Goal: Use online tool/utility: Utilize a website feature to perform a specific function

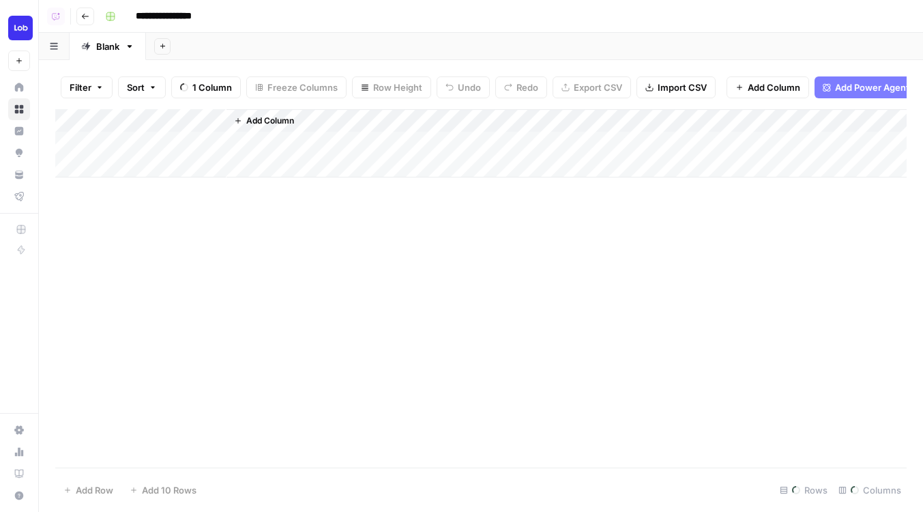
scroll to position [789, 1772]
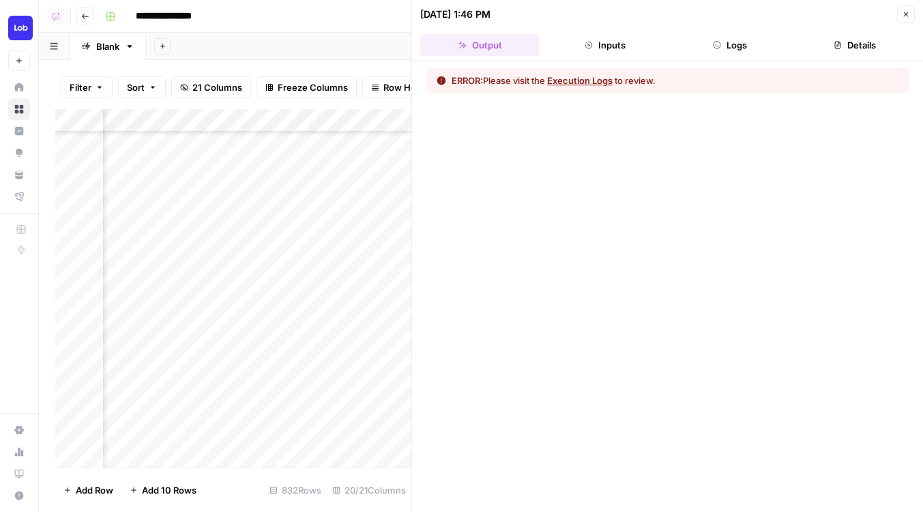
click at [757, 35] on button "Logs" at bounding box center [730, 45] width 119 height 22
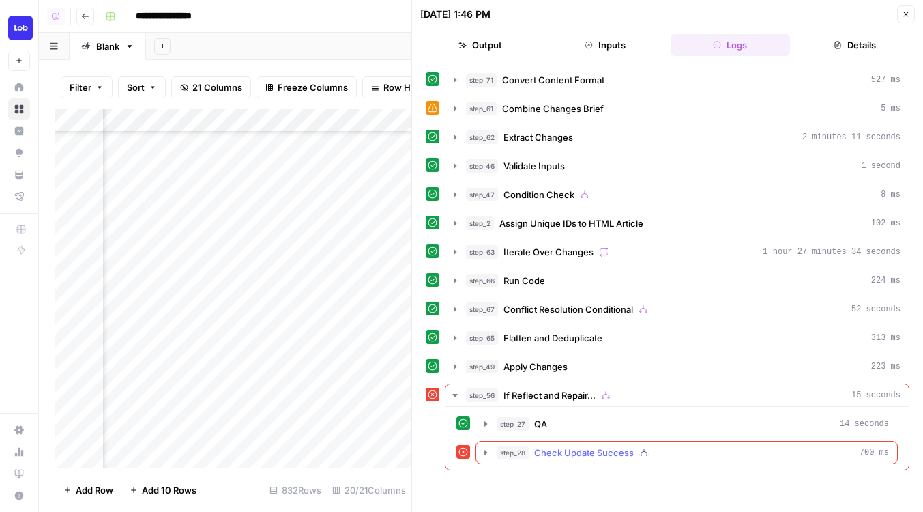
click at [603, 448] on span "Check Update Success" at bounding box center [584, 452] width 100 height 14
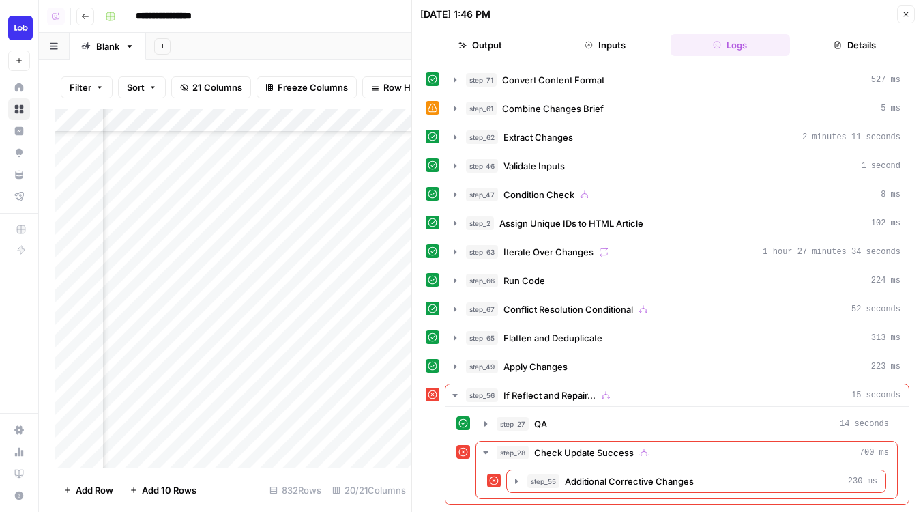
click at [906, 14] on icon "button" at bounding box center [906, 14] width 8 height 8
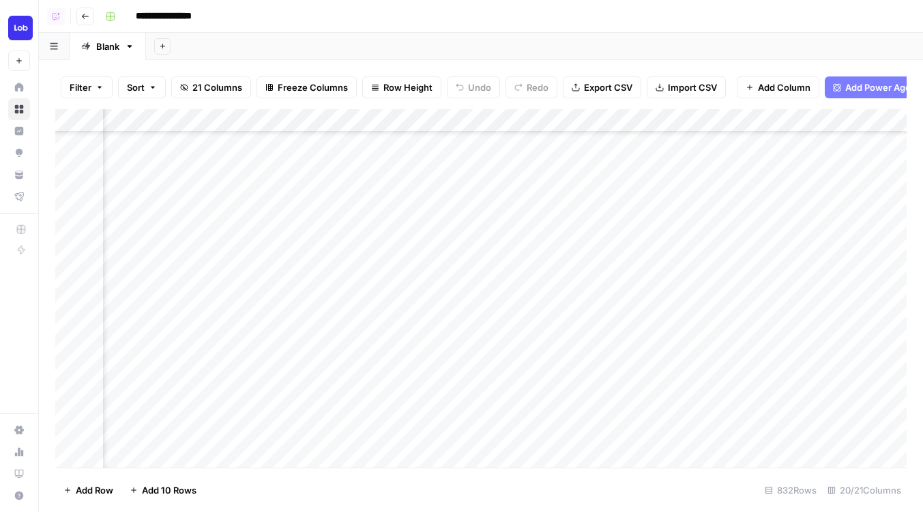
scroll to position [690, 1797]
click at [520, 113] on div "Add Column" at bounding box center [480, 288] width 851 height 358
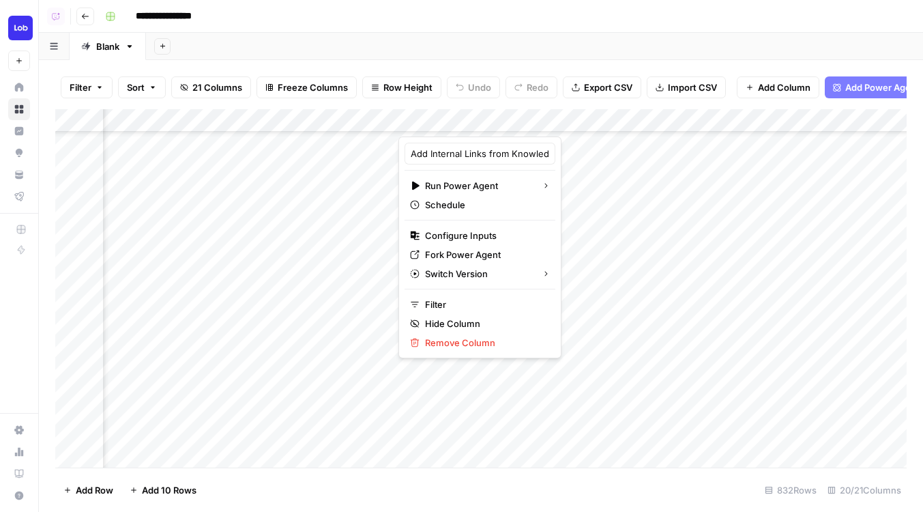
click at [736, 33] on div "Add Sheet" at bounding box center [534, 46] width 777 height 27
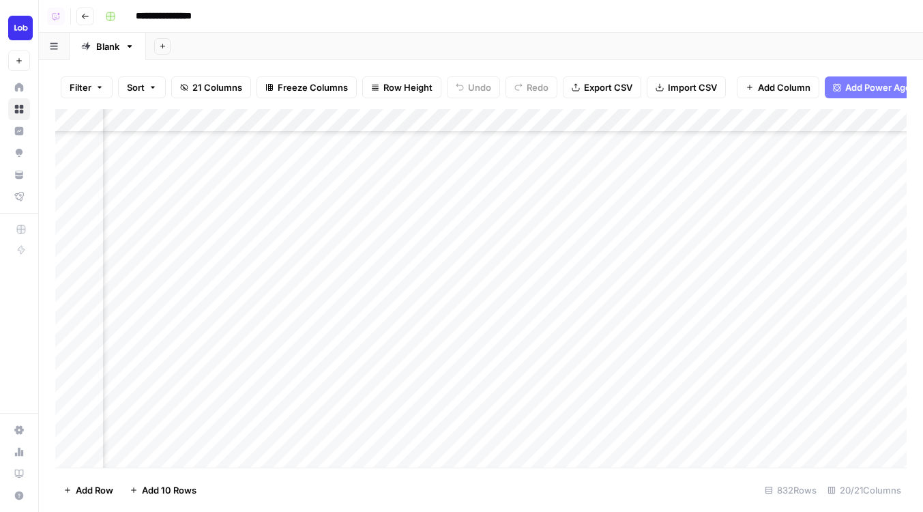
scroll to position [733, 1797]
click at [605, 320] on div "Add Column" at bounding box center [480, 288] width 851 height 358
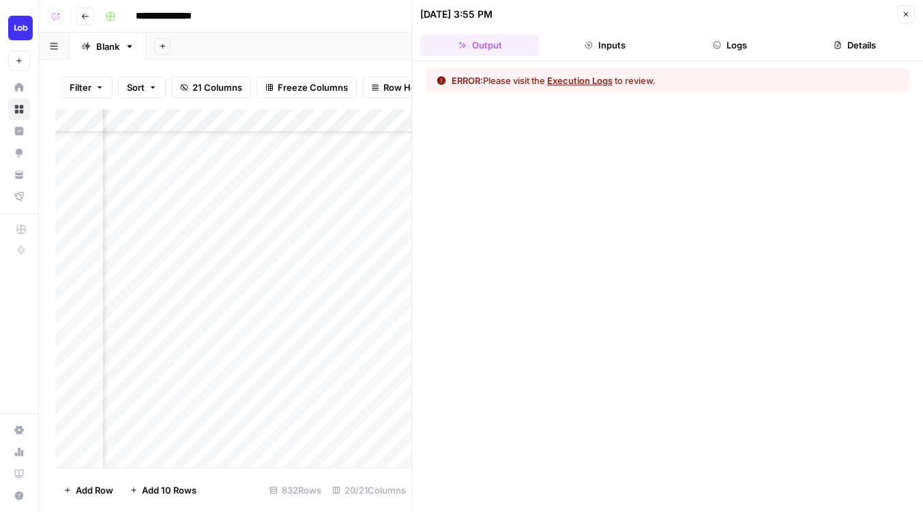
click at [739, 54] on button "Logs" at bounding box center [730, 45] width 119 height 22
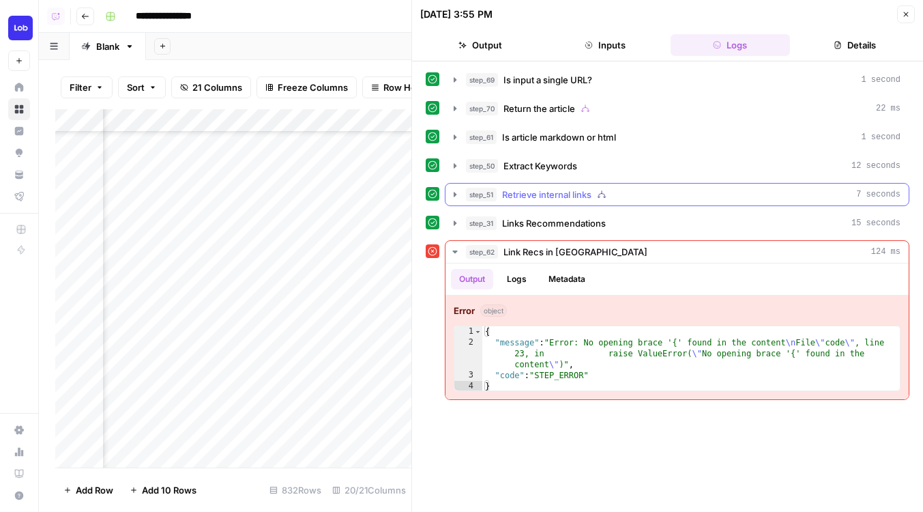
click at [631, 218] on div "step_31 Links Recommendations 15 seconds" at bounding box center [683, 223] width 435 height 14
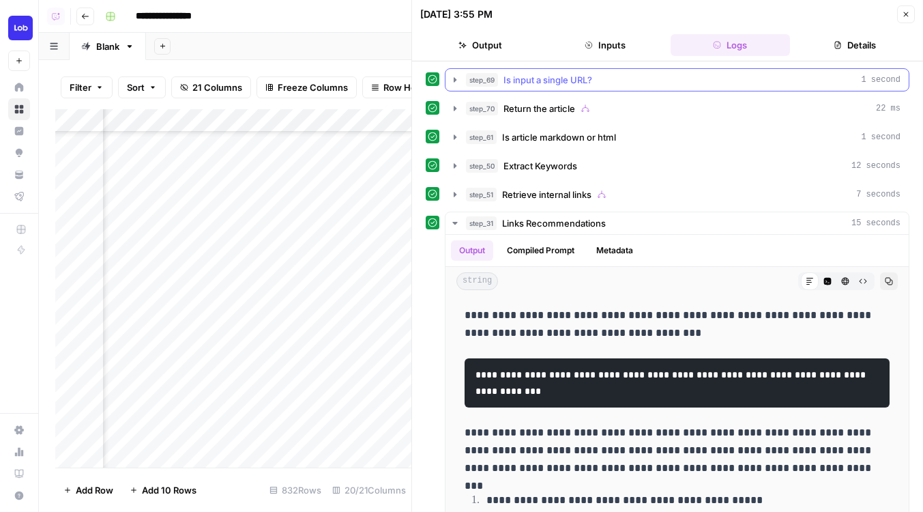
click at [572, 65] on div "**********" at bounding box center [667, 286] width 511 height 450
click at [572, 82] on span "Is input a single URL?" at bounding box center [547, 80] width 89 height 14
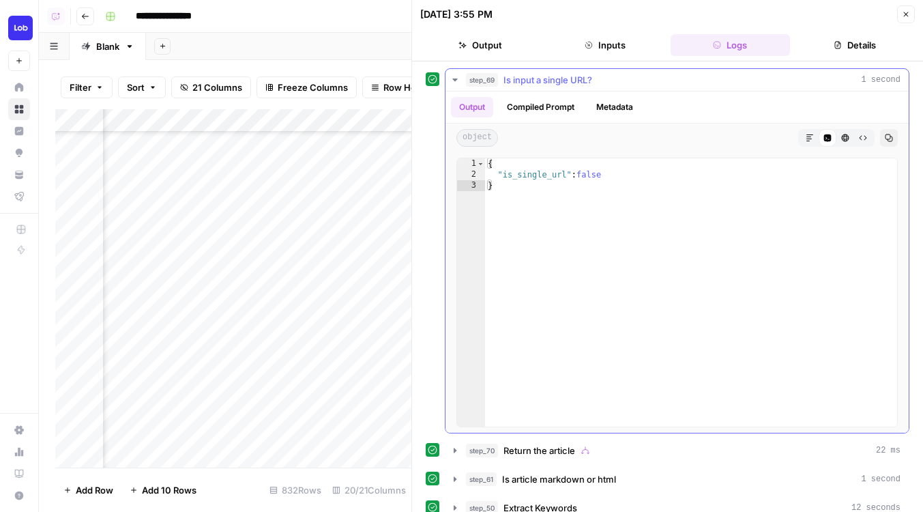
click at [572, 82] on span "Is input a single URL?" at bounding box center [547, 80] width 89 height 14
click at [572, 443] on span "Return the article" at bounding box center [539, 450] width 72 height 14
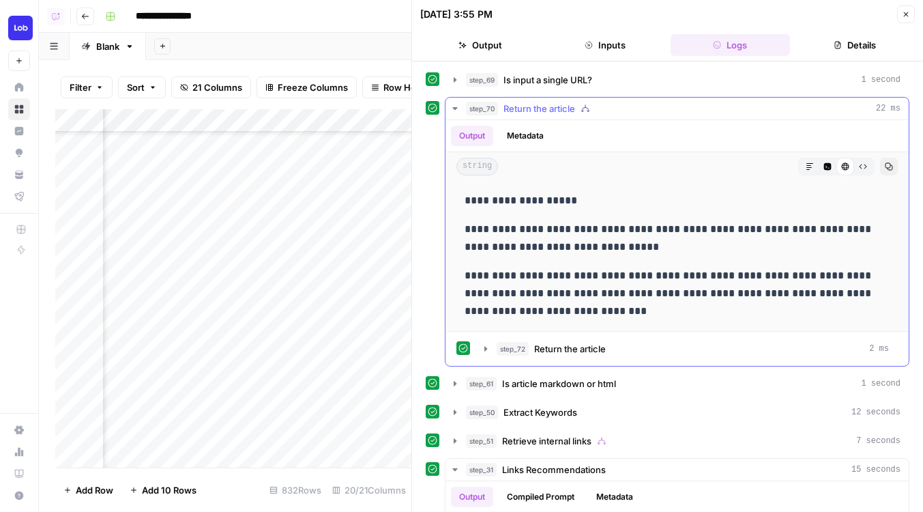
click at [574, 114] on span "Return the article" at bounding box center [539, 109] width 72 height 14
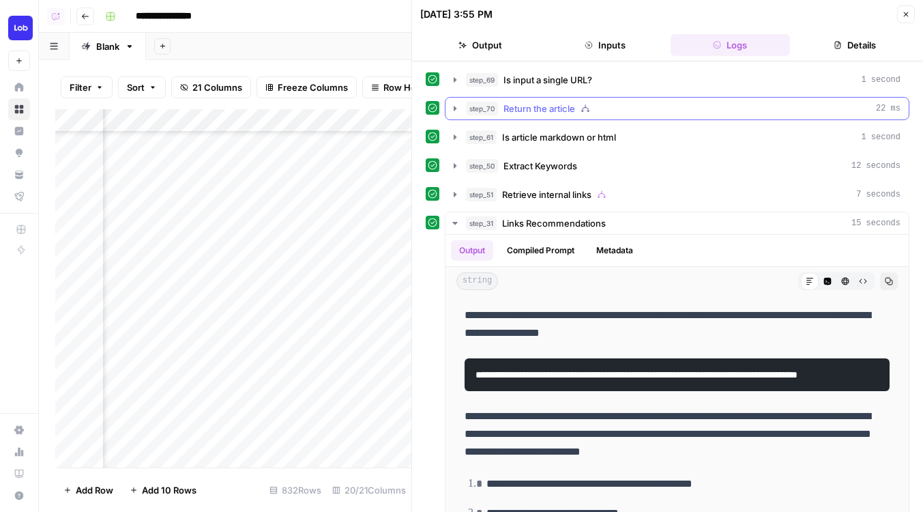
click at [574, 114] on span "Return the article" at bounding box center [539, 109] width 72 height 14
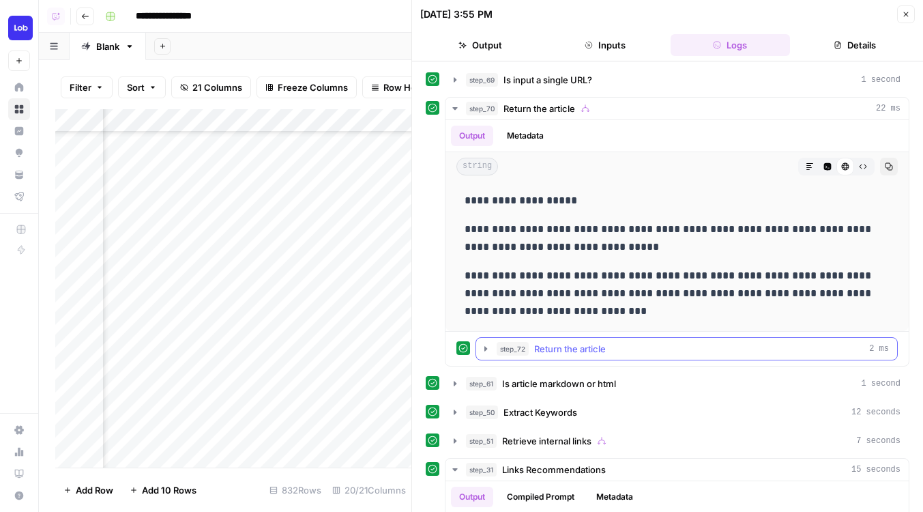
click at [617, 356] on button "step_72 Return the article 2 ms" at bounding box center [686, 349] width 421 height 22
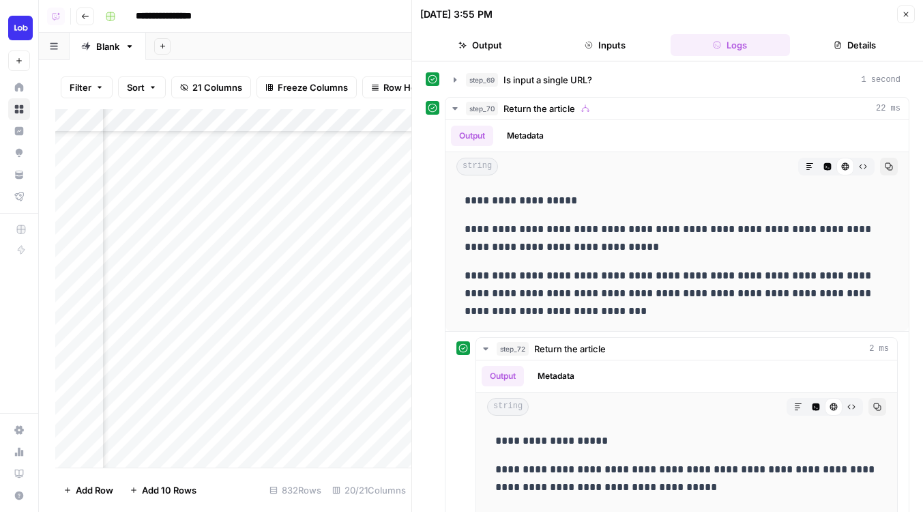
click at [625, 55] on button "Inputs" at bounding box center [604, 45] width 119 height 22
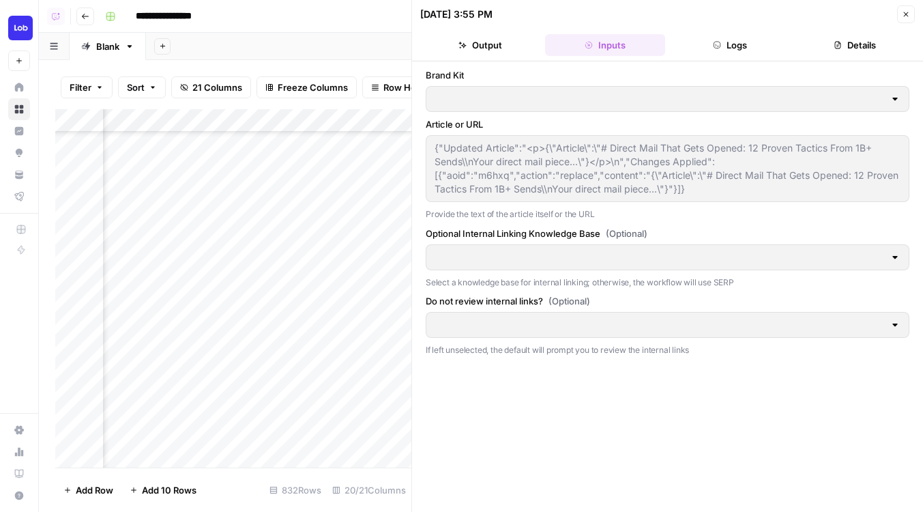
type input "Lob"
type input "Lob Knowledge Base"
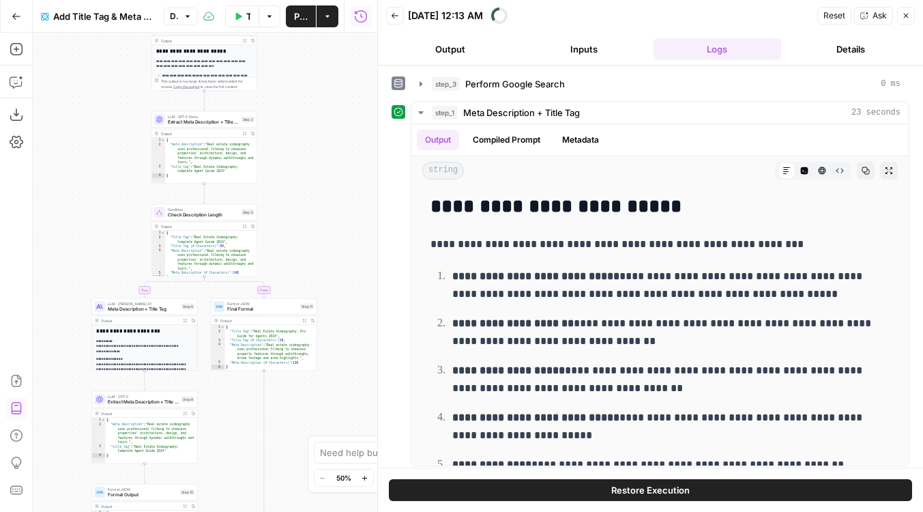
drag, startPoint x: 318, startPoint y: 104, endPoint x: 318, endPoint y: 328, distance: 224.4
click at [318, 328] on div "**********" at bounding box center [205, 272] width 345 height 479
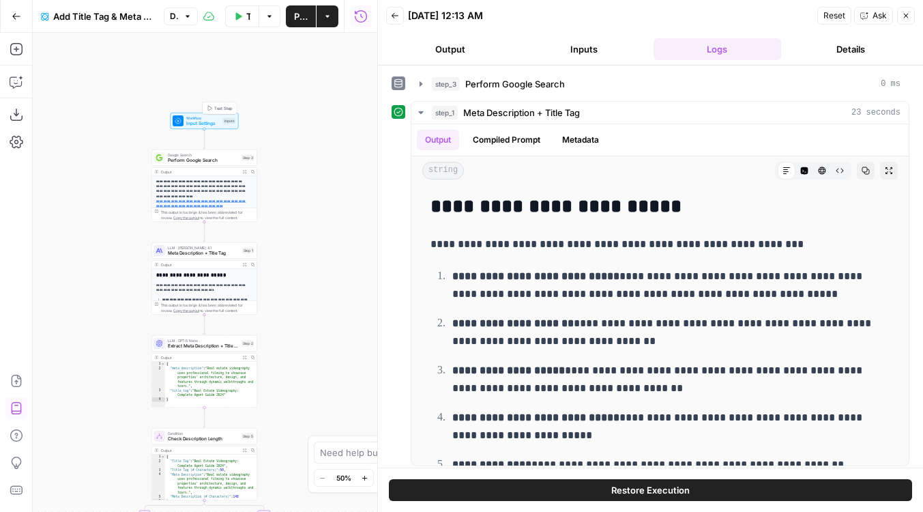
click at [201, 121] on span "Input Settings" at bounding box center [203, 123] width 34 height 7
click at [201, 120] on span "Input Settings" at bounding box center [203, 123] width 34 height 7
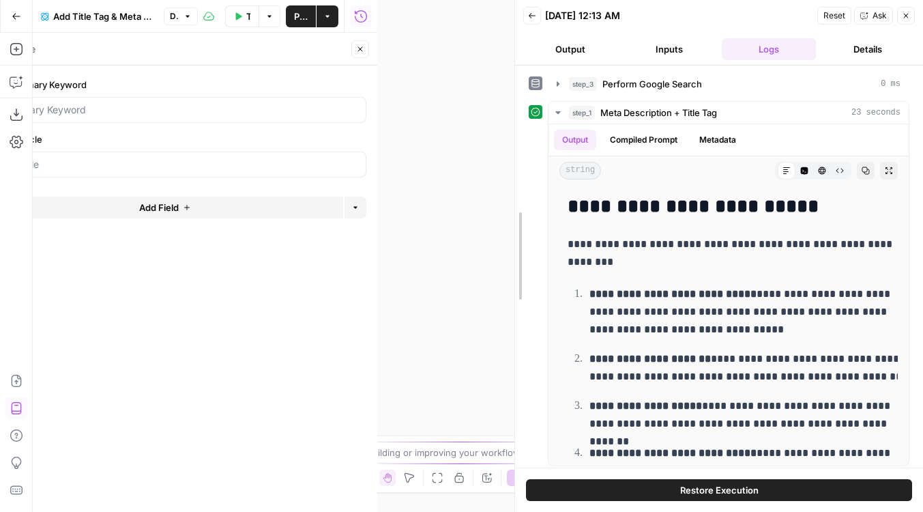
drag, startPoint x: 378, startPoint y: 159, endPoint x: 568, endPoint y: 160, distance: 190.3
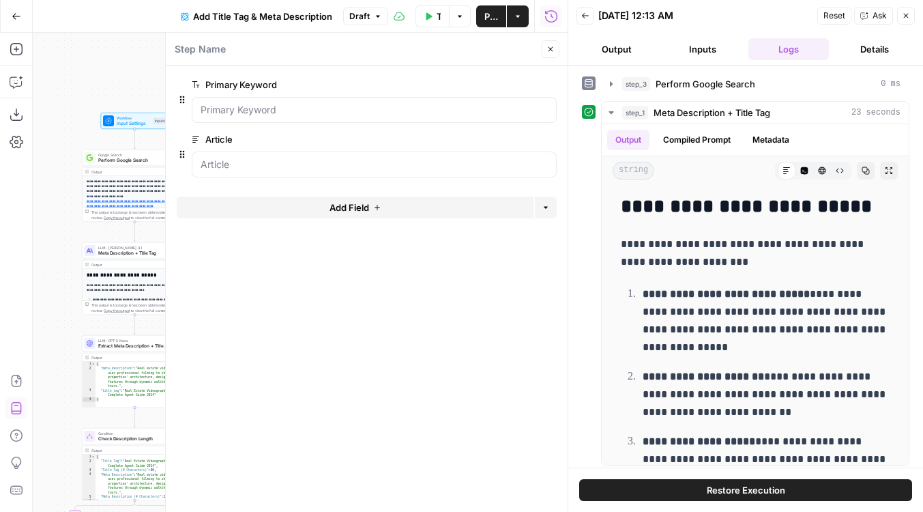
drag, startPoint x: 93, startPoint y: 239, endPoint x: 8, endPoint y: 239, distance: 85.3
click at [8, 239] on div "**********" at bounding box center [284, 272] width 568 height 479
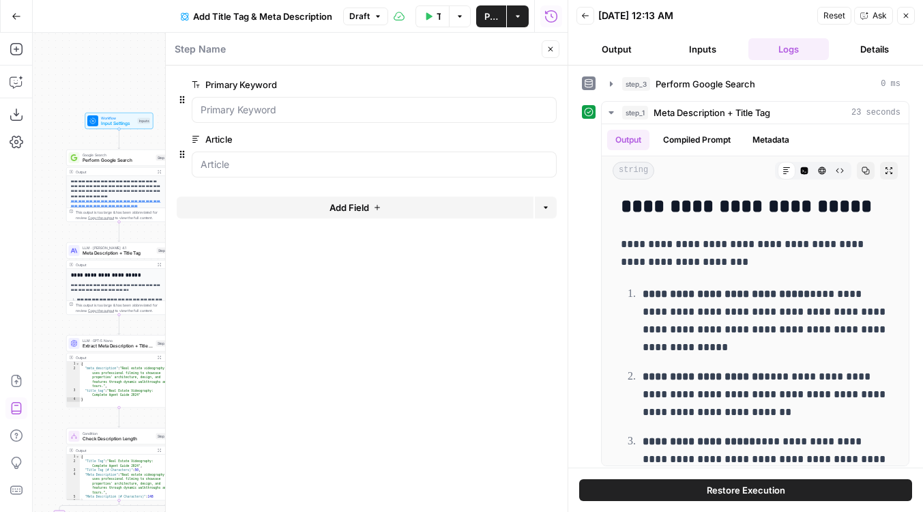
click at [557, 47] on button "Close" at bounding box center [551, 49] width 18 height 18
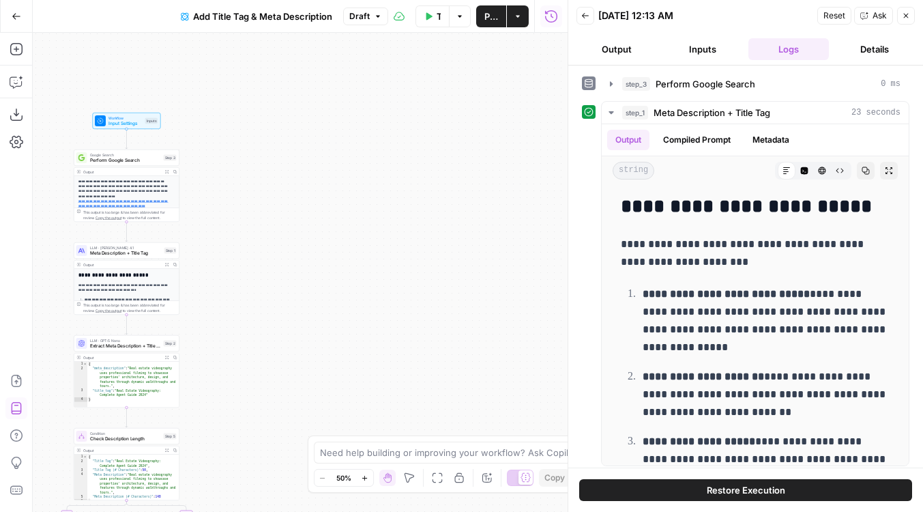
drag, startPoint x: 333, startPoint y: 104, endPoint x: 493, endPoint y: 104, distance: 160.3
click at [493, 104] on div "**********" at bounding box center [300, 272] width 535 height 479
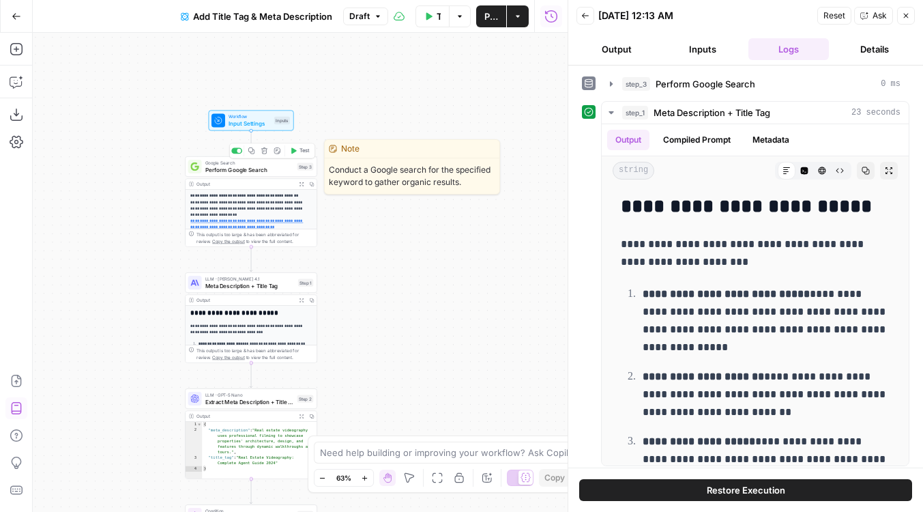
click at [249, 169] on span "Perform Google Search" at bounding box center [249, 169] width 89 height 9
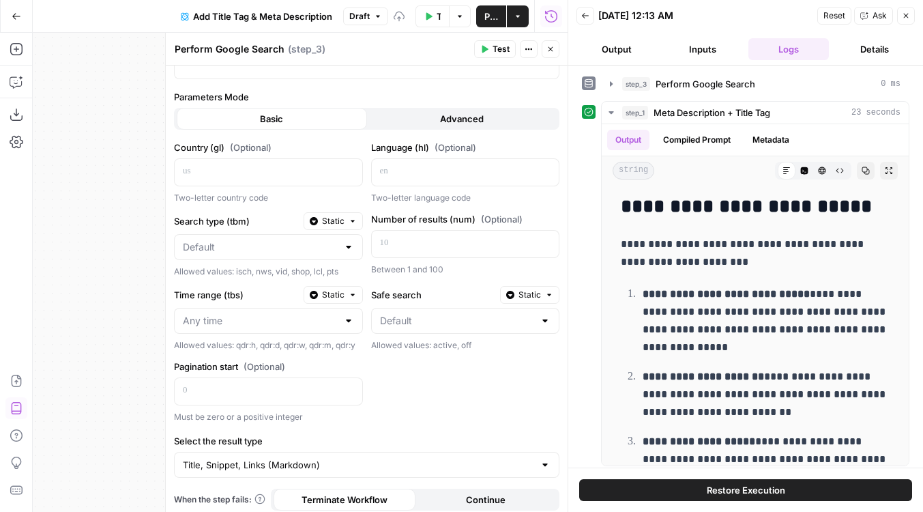
scroll to position [138, 0]
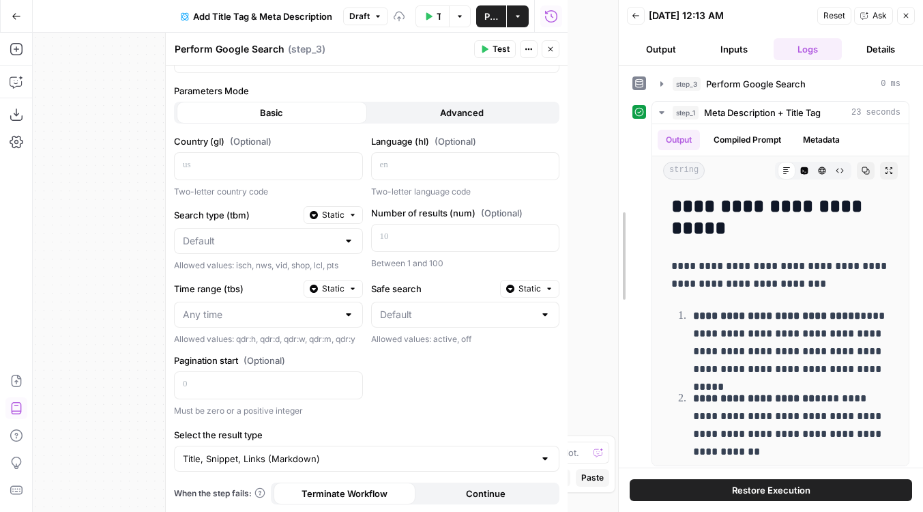
drag, startPoint x: 569, startPoint y: 240, endPoint x: 615, endPoint y: 241, distance: 46.4
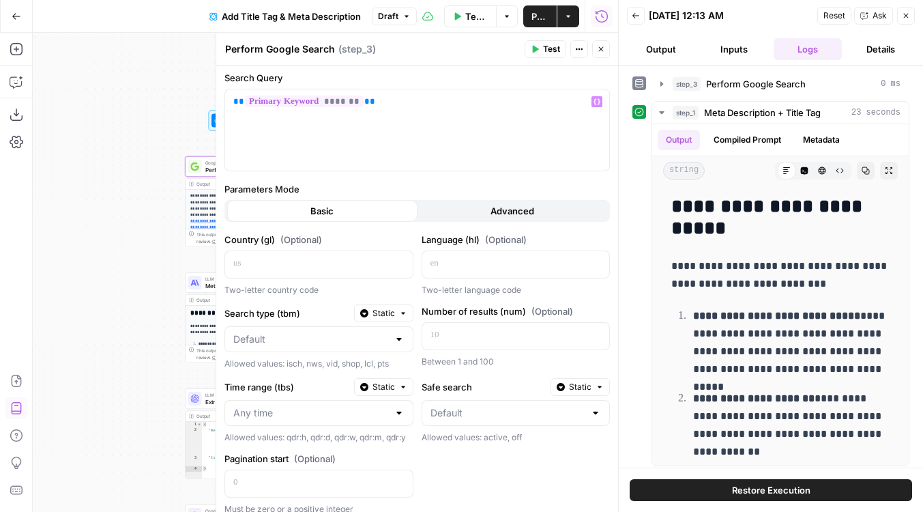
scroll to position [40, 0]
